Goal: Entertainment & Leisure: Consume media (video, audio)

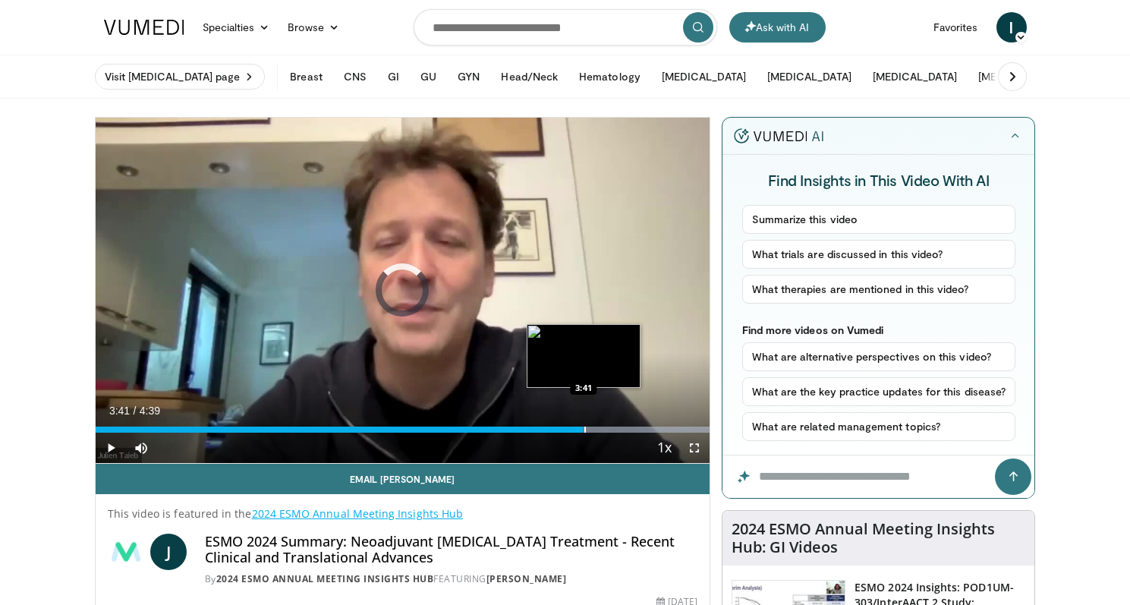
drag, startPoint x: 509, startPoint y: 428, endPoint x: 584, endPoint y: 420, distance: 74.7
click at [584, 420] on div "Loaded : 100.00% 3:41 3:41" at bounding box center [403, 425] width 615 height 14
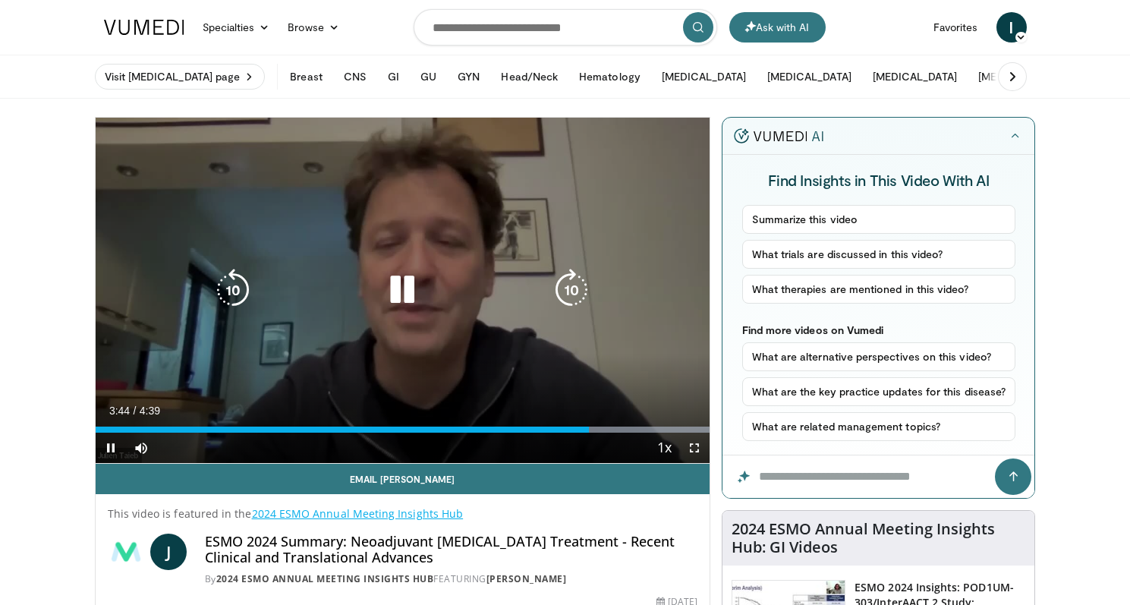
drag, startPoint x: 585, startPoint y: 434, endPoint x: 682, endPoint y: 425, distance: 97.6
click at [684, 433] on div "Current Time 3:44 / Duration 4:39 Pause Skip Backward Skip Forward Mute Loaded …" at bounding box center [403, 448] width 615 height 30
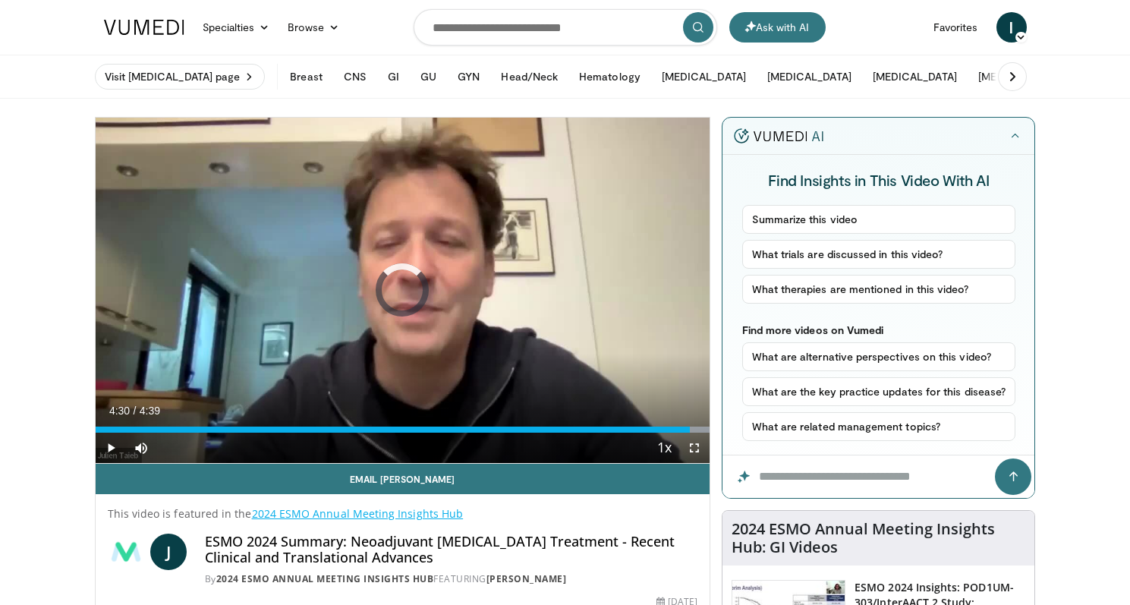
drag, startPoint x: 624, startPoint y: 432, endPoint x: 703, endPoint y: 432, distance: 78.9
click at [703, 433] on div "Current Time 4:30 / Duration 4:39 Play Skip Backward Skip Forward Mute Loaded :…" at bounding box center [403, 448] width 615 height 30
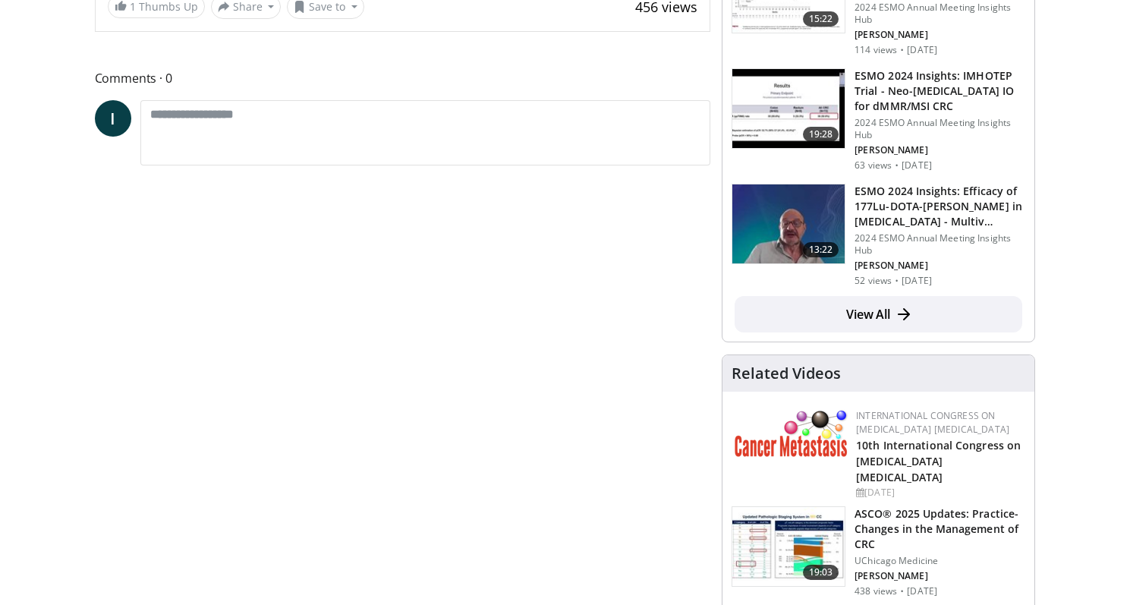
scroll to position [634, 0]
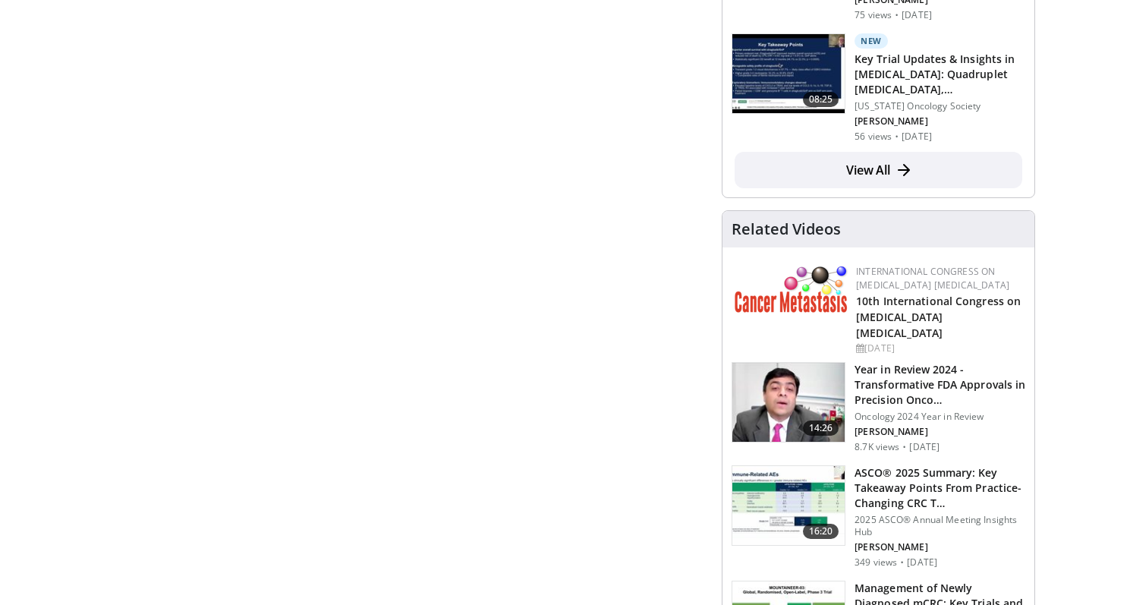
scroll to position [803, 0]
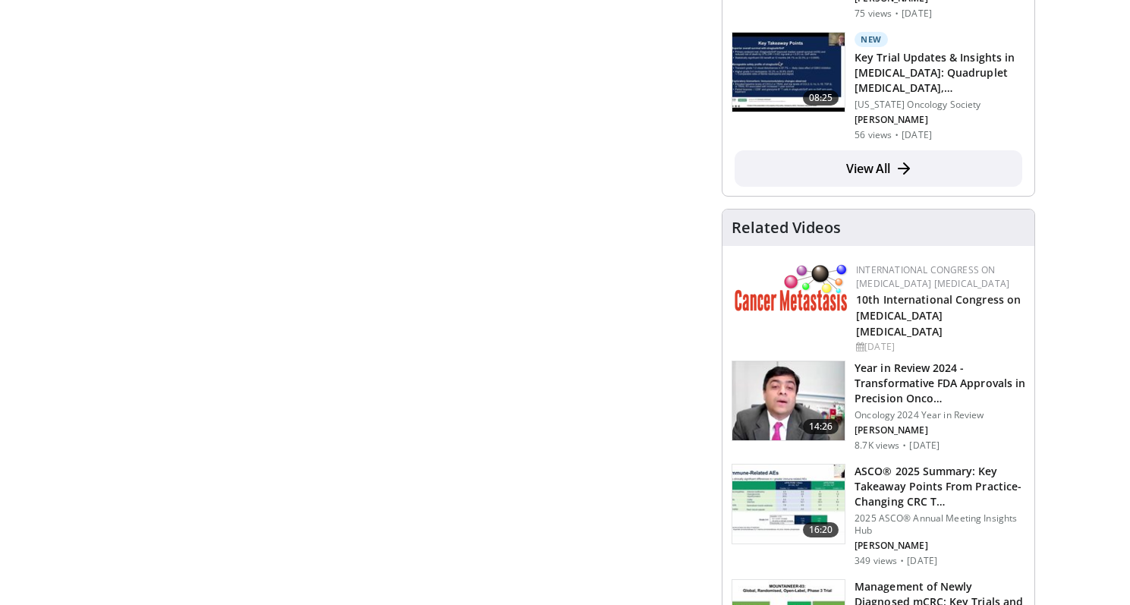
click at [795, 466] on img at bounding box center [788, 503] width 112 height 79
click at [797, 467] on img at bounding box center [788, 503] width 112 height 79
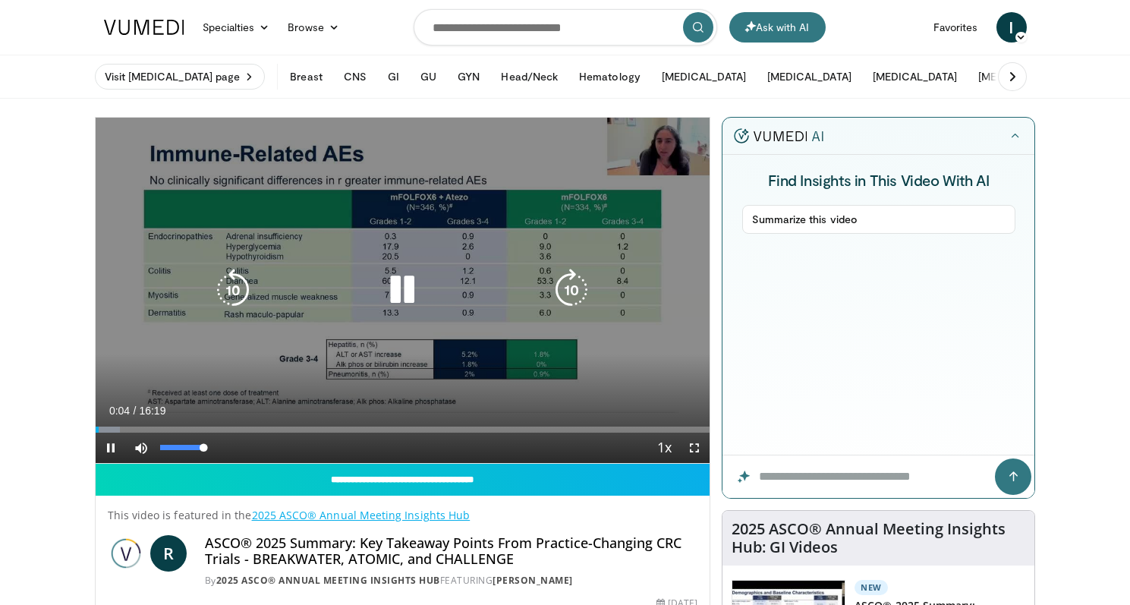
drag, startPoint x: 198, startPoint y: 448, endPoint x: 254, endPoint y: 445, distance: 56.3
click at [253, 445] on div "Current Time 0:04 / Duration 16:19 Pause Skip Backward Skip Forward Mute 100% L…" at bounding box center [403, 448] width 615 height 30
